Goal: Task Accomplishment & Management: Manage account settings

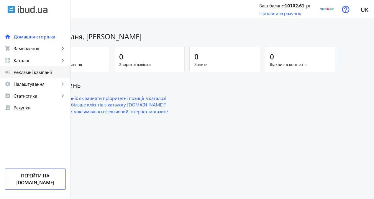
click at [40, 75] on span "Рекламні кампанії" at bounding box center [40, 72] width 52 height 6
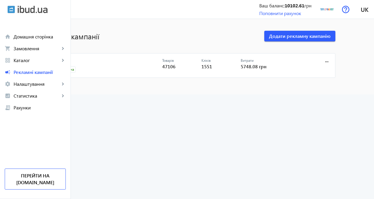
click at [89, 59] on link "CPC" at bounding box center [108, 62] width 110 height 8
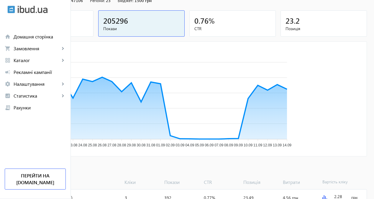
scroll to position [59, 0]
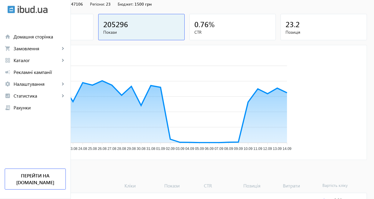
click at [89, 28] on div "1551" at bounding box center [50, 24] width 76 height 10
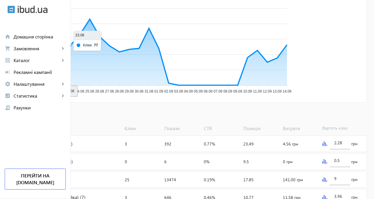
scroll to position [118, 0]
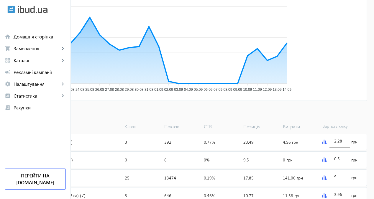
click at [45, 115] on span "Додати товари" at bounding box center [29, 113] width 34 height 6
click at [43, 59] on span "Каталог" at bounding box center [37, 60] width 46 height 6
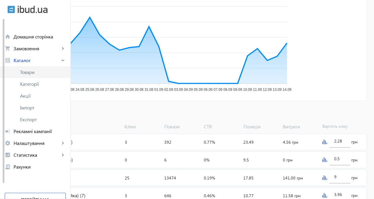
click at [41, 70] on span "Товари" at bounding box center [43, 72] width 46 height 6
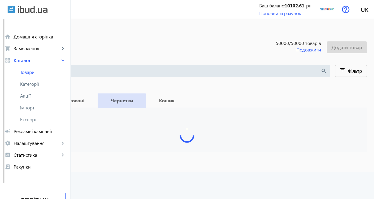
click at [139, 102] on b "Чернетки" at bounding box center [122, 100] width 34 height 5
click at [91, 101] on b "Опубліковані" at bounding box center [69, 100] width 44 height 5
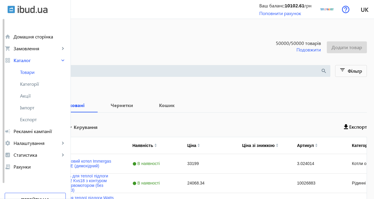
click at [33, 108] on b "Всі" at bounding box center [23, 105] width 19 height 5
click at [91, 108] on b "Опубліковані" at bounding box center [69, 105] width 44 height 5
click at [139, 108] on b "Чернетки" at bounding box center [122, 105] width 34 height 5
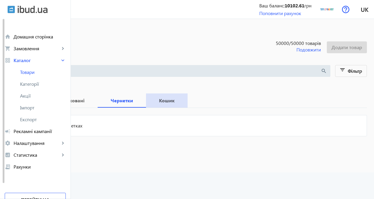
click at [181, 104] on span "Кошик" at bounding box center [166, 100] width 27 height 14
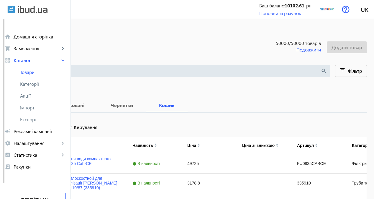
click at [43, 130] on span "Рекламні кампанії" at bounding box center [40, 131] width 52 height 6
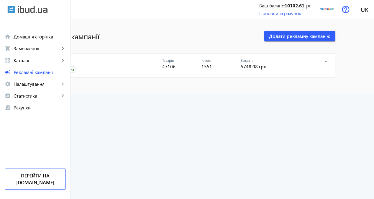
click at [96, 60] on link "CPC" at bounding box center [108, 62] width 110 height 8
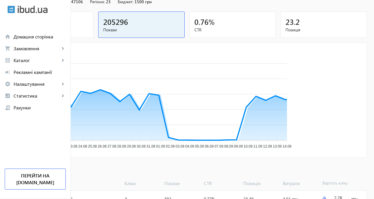
scroll to position [118, 0]
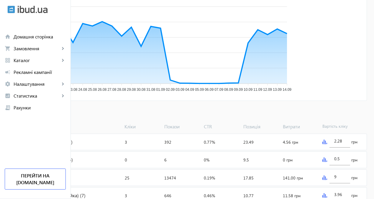
click at [45, 114] on span "Додати товари" at bounding box center [29, 113] width 34 height 6
